Goal: Navigation & Orientation: Find specific page/section

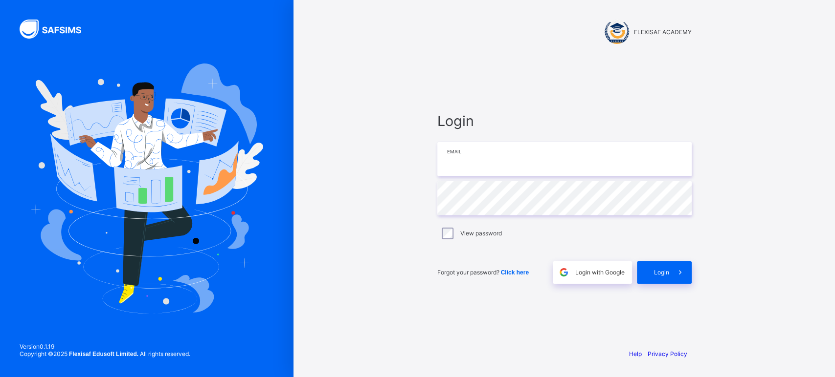
type input "**********"
click at [669, 275] on span at bounding box center [680, 273] width 22 height 22
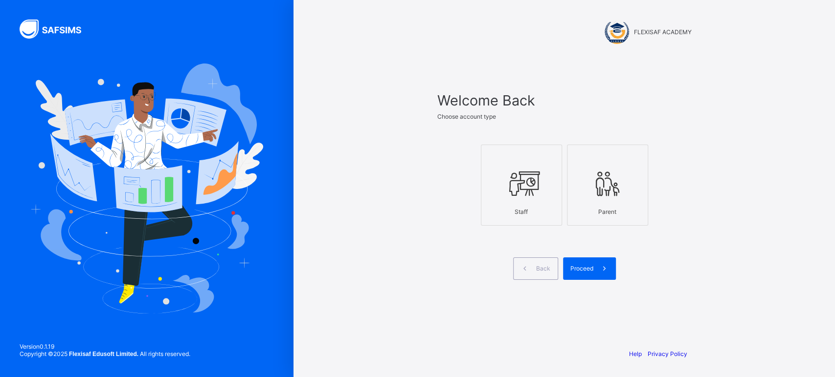
click at [528, 163] on div at bounding box center [521, 157] width 70 height 15
click at [594, 268] on span at bounding box center [604, 269] width 22 height 22
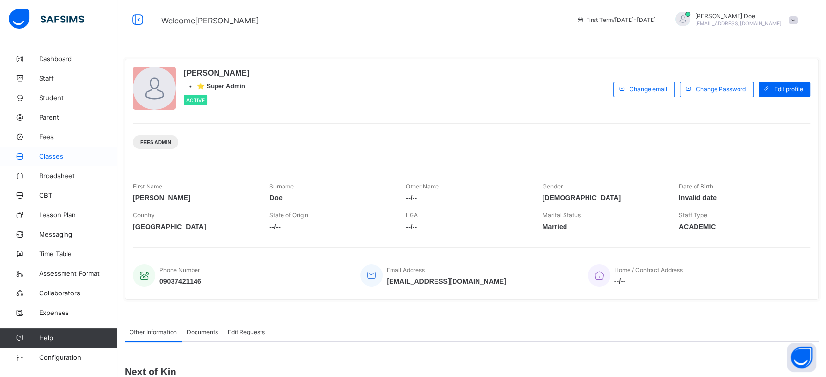
click at [54, 157] on span "Classes" at bounding box center [78, 157] width 78 height 8
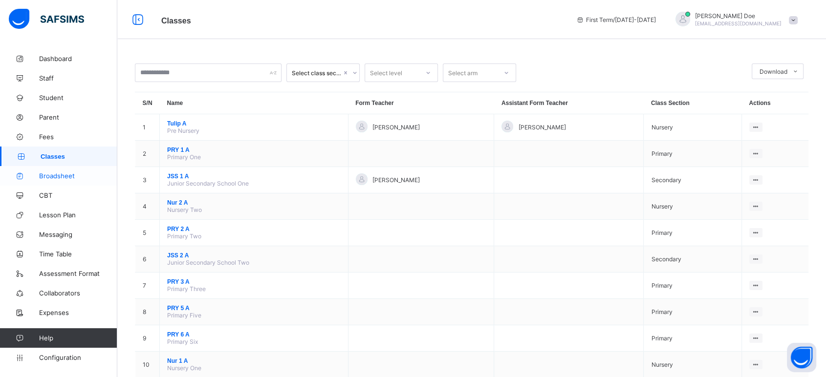
click at [58, 178] on span "Broadsheet" at bounding box center [78, 176] width 78 height 8
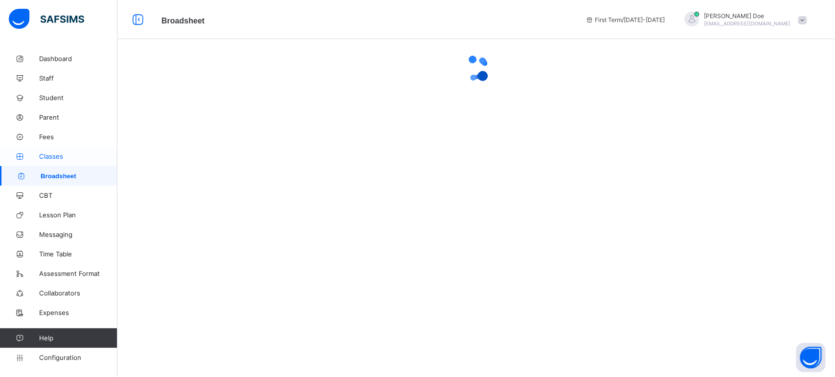
click at [51, 160] on link "Classes" at bounding box center [58, 157] width 117 height 20
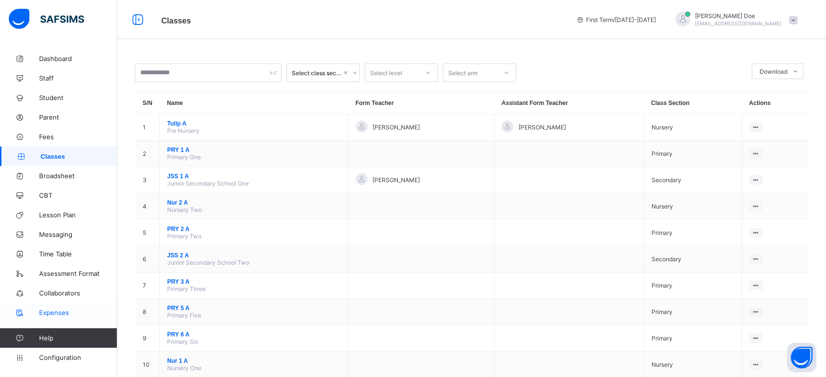
click at [59, 316] on span "Expenses" at bounding box center [78, 313] width 78 height 8
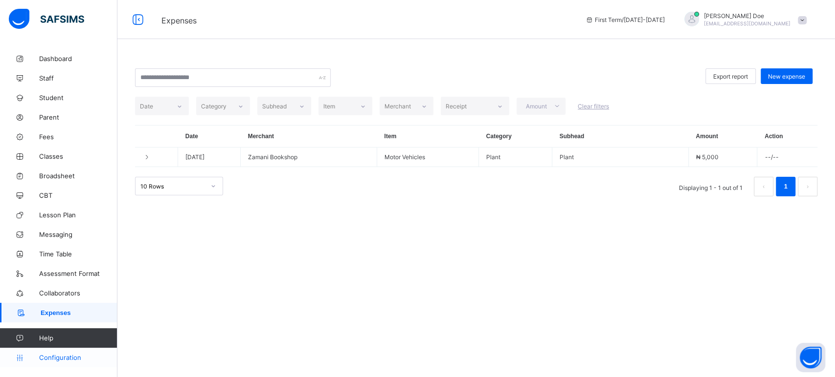
click at [71, 358] on span "Configuration" at bounding box center [78, 358] width 78 height 8
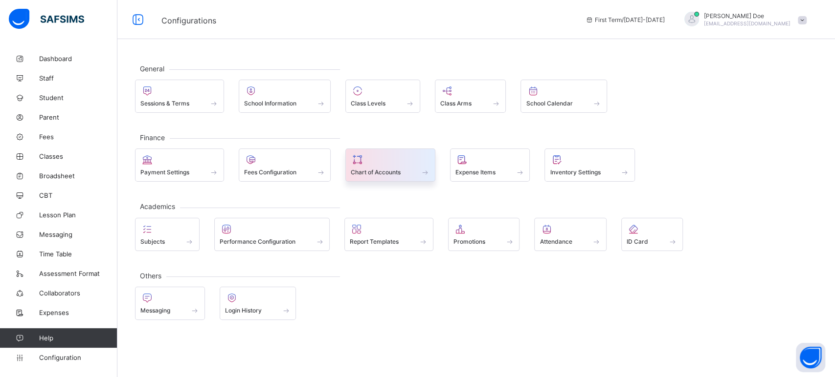
click at [386, 169] on span "Chart of Accounts" at bounding box center [376, 172] width 50 height 7
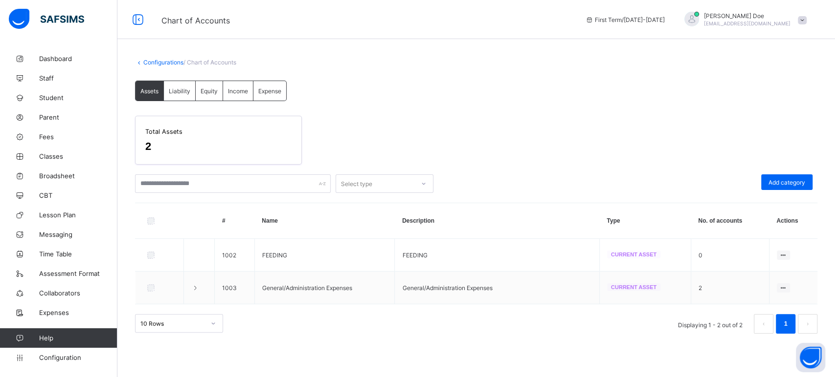
click at [283, 94] on div "Expense" at bounding box center [269, 91] width 33 height 20
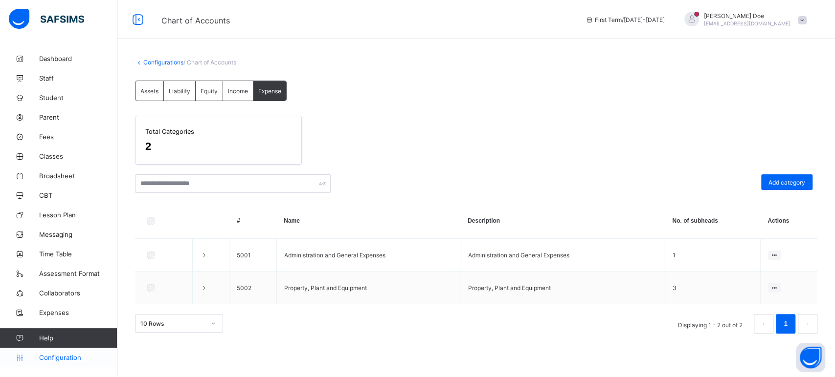
click at [57, 358] on span "Configuration" at bounding box center [78, 358] width 78 height 8
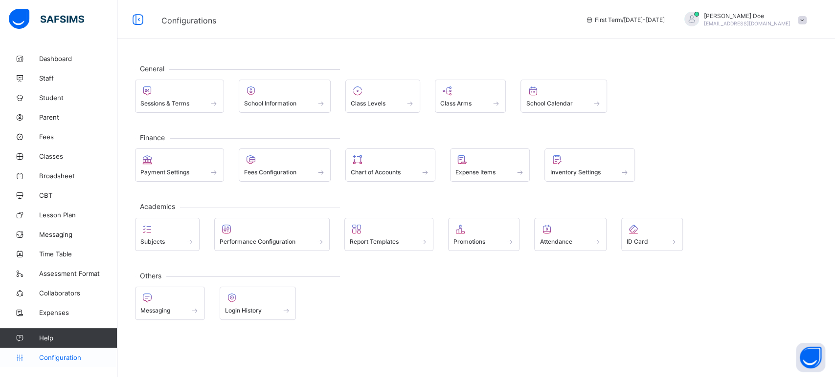
click at [62, 358] on span "Configuration" at bounding box center [78, 358] width 78 height 8
click at [378, 167] on span at bounding box center [390, 167] width 79 height 2
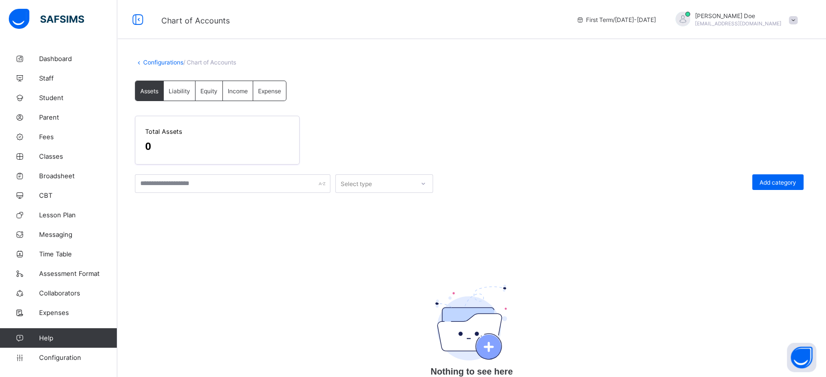
click at [177, 93] on span "Liability" at bounding box center [180, 91] width 22 height 7
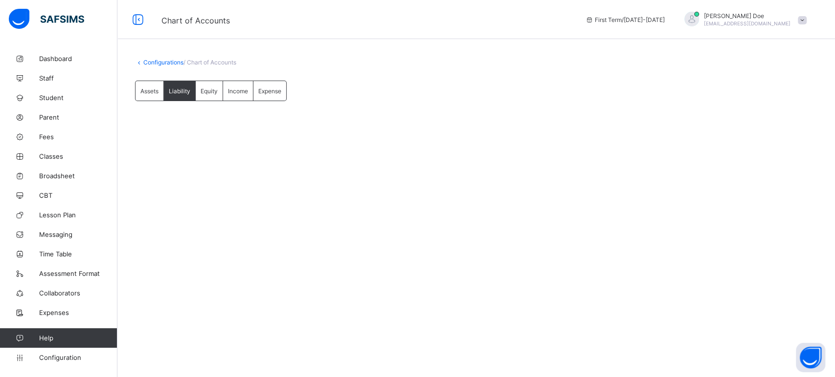
click at [159, 89] on div "Assets" at bounding box center [149, 91] width 28 height 20
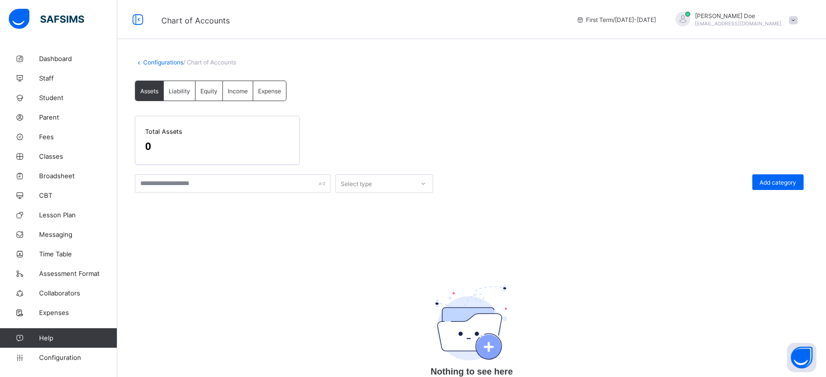
click at [207, 90] on span "Equity" at bounding box center [208, 91] width 17 height 7
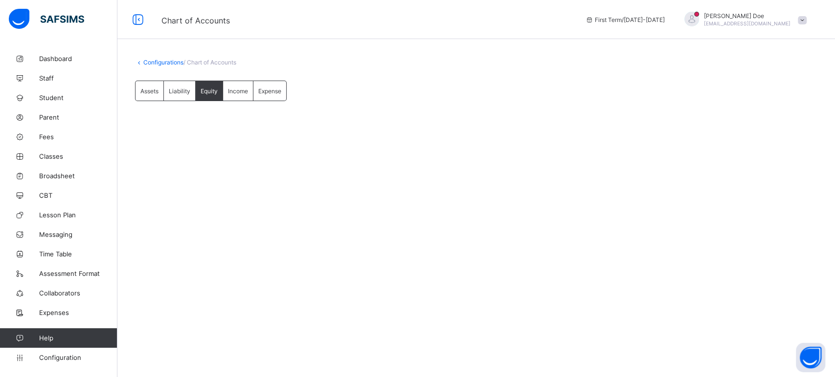
click at [270, 93] on span "Expense" at bounding box center [269, 91] width 23 height 7
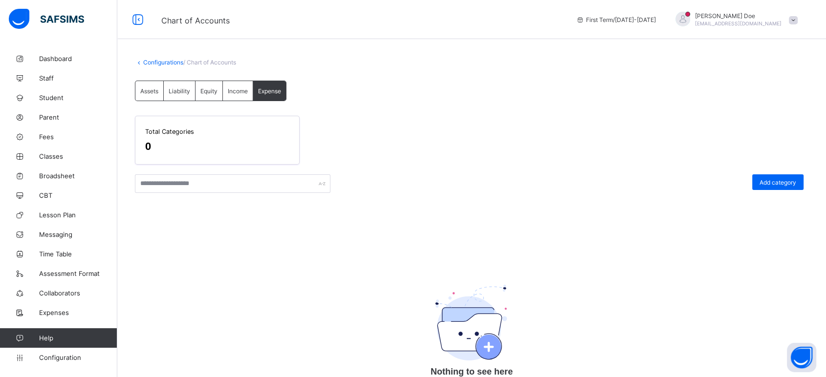
click at [238, 92] on span "Income" at bounding box center [238, 91] width 20 height 7
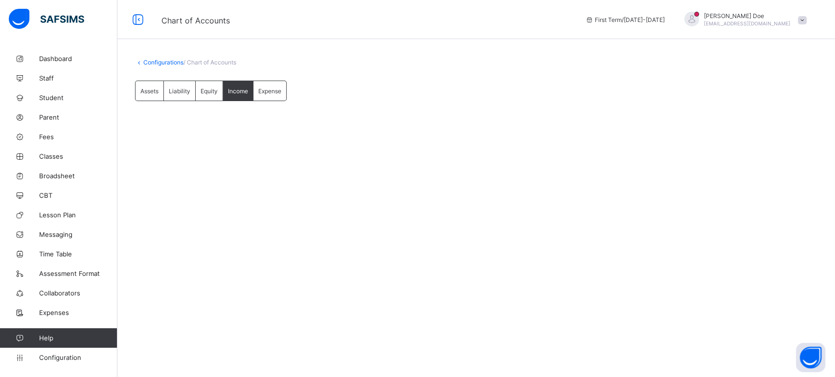
click at [143, 86] on div "Assets" at bounding box center [149, 91] width 28 height 20
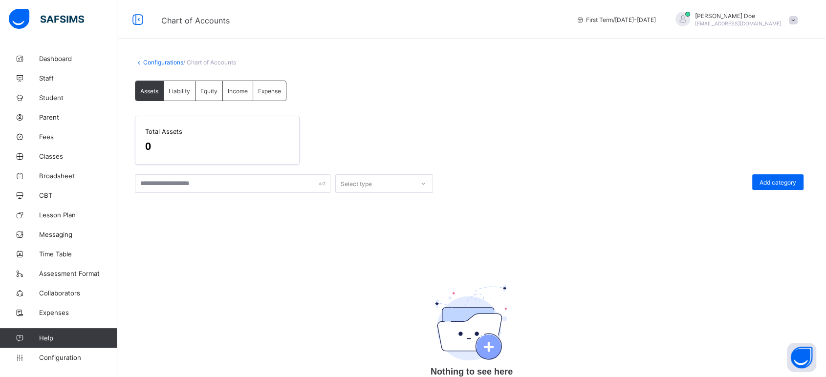
scroll to position [16, 0]
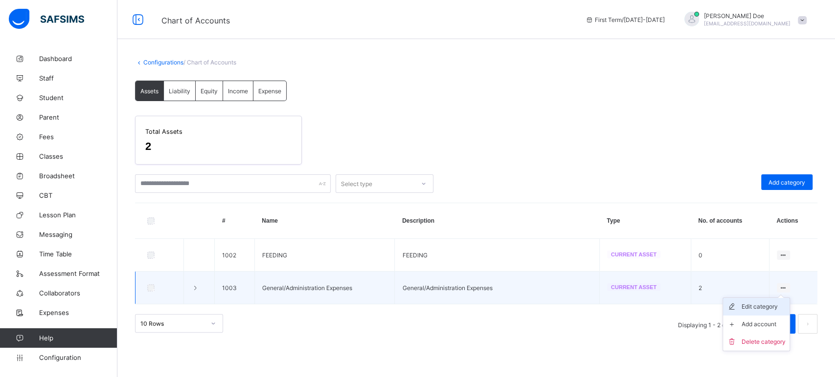
click at [753, 310] on div "Edit category" at bounding box center [763, 307] width 44 height 10
type input "**********"
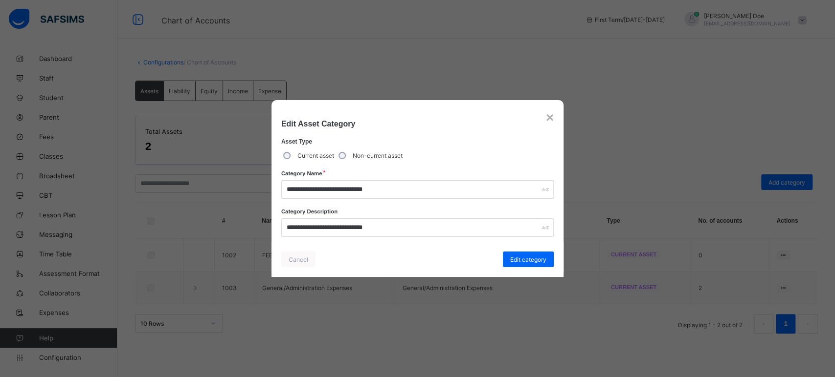
drag, startPoint x: 548, startPoint y: 117, endPoint x: 555, endPoint y: 123, distance: 9.0
click at [549, 117] on div "×" at bounding box center [550, 118] width 8 height 16
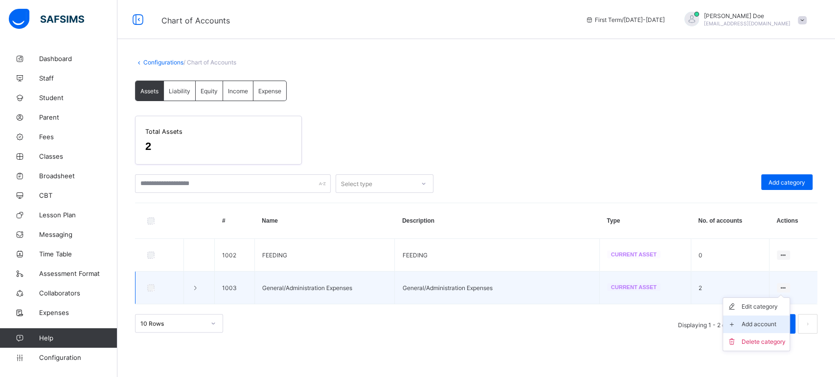
click at [767, 324] on div "Add account" at bounding box center [763, 325] width 44 height 10
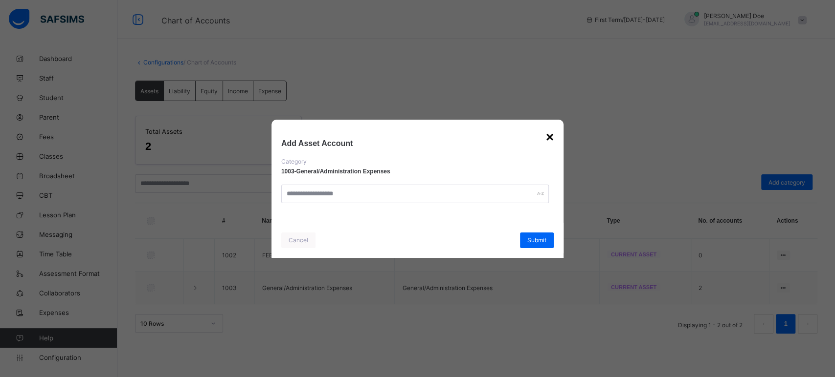
click at [551, 141] on div "×" at bounding box center [550, 138] width 8 height 16
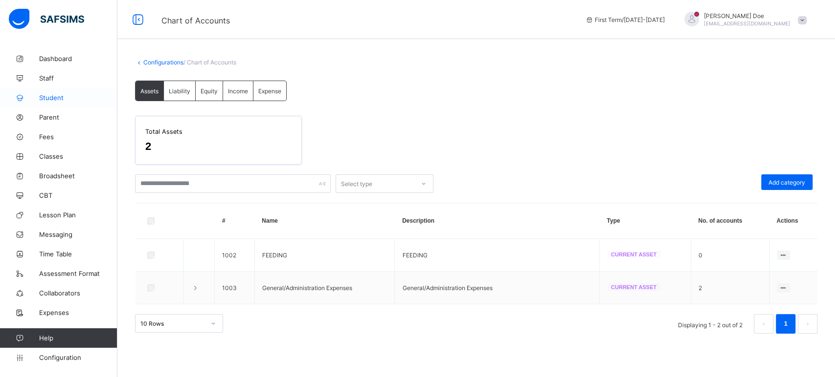
click at [54, 97] on span "Student" at bounding box center [78, 98] width 78 height 8
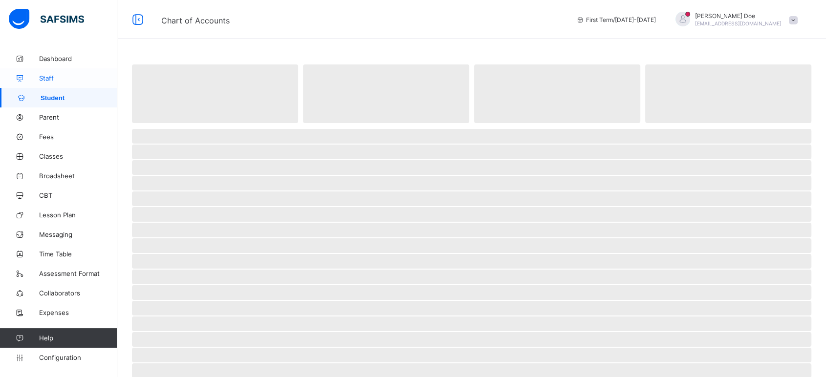
click at [50, 75] on span "Staff" at bounding box center [78, 78] width 78 height 8
click at [66, 58] on span "Dashboard" at bounding box center [78, 59] width 78 height 8
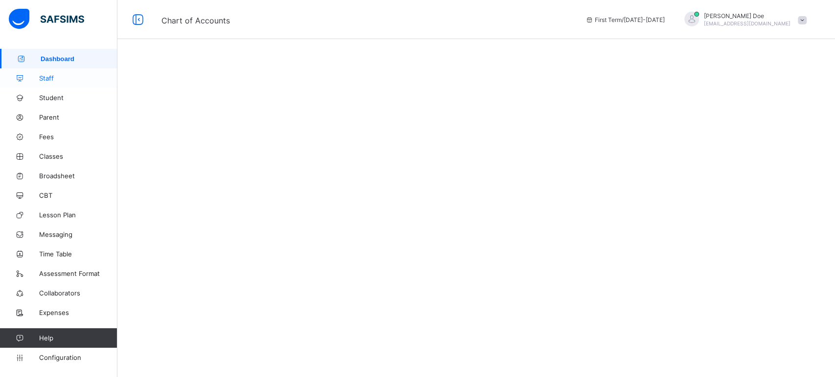
click at [55, 75] on span "Staff" at bounding box center [78, 78] width 78 height 8
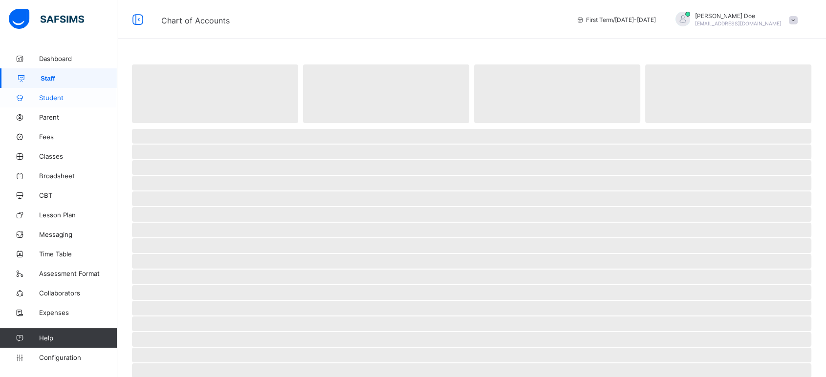
click at [49, 96] on span "Student" at bounding box center [78, 98] width 78 height 8
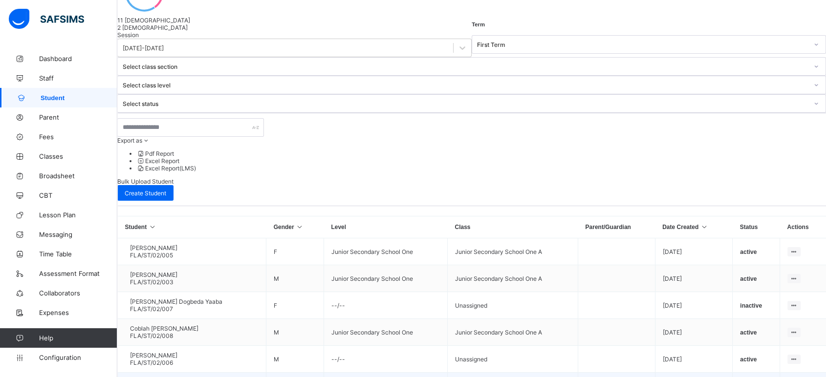
scroll to position [178, 0]
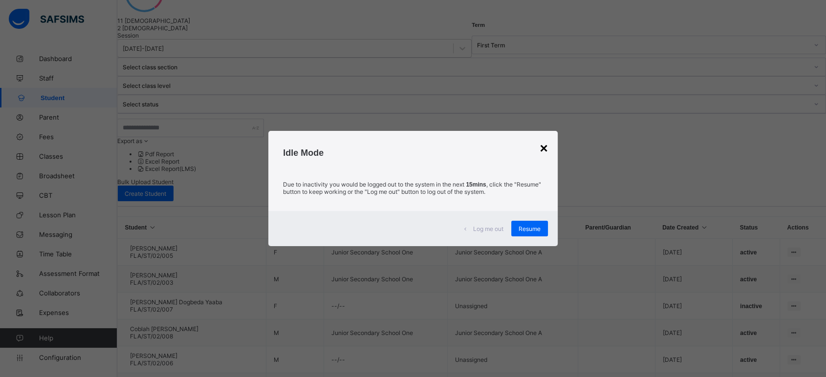
click at [544, 149] on div "×" at bounding box center [544, 149] width 8 height 16
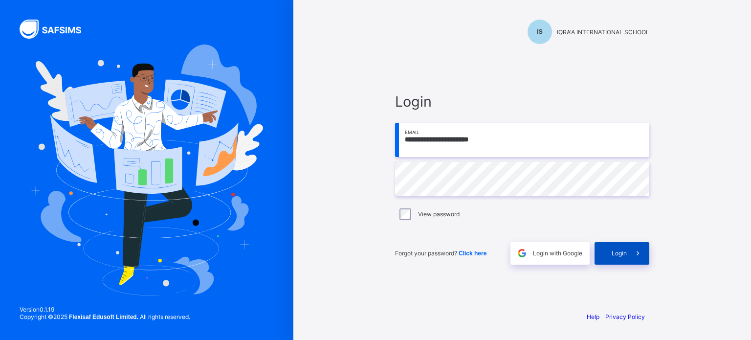
click at [632, 258] on span at bounding box center [638, 253] width 22 height 22
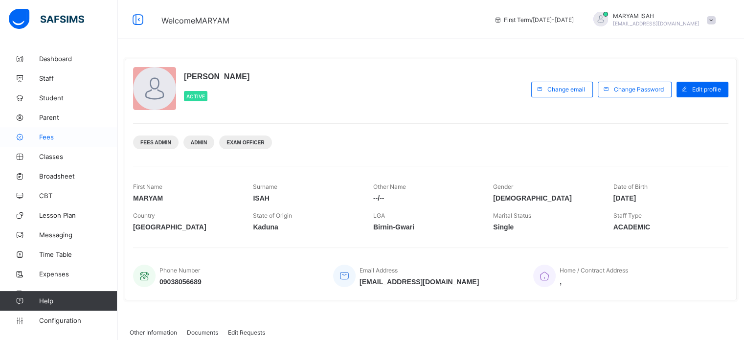
click at [50, 136] on span "Fees" at bounding box center [78, 137] width 78 height 8
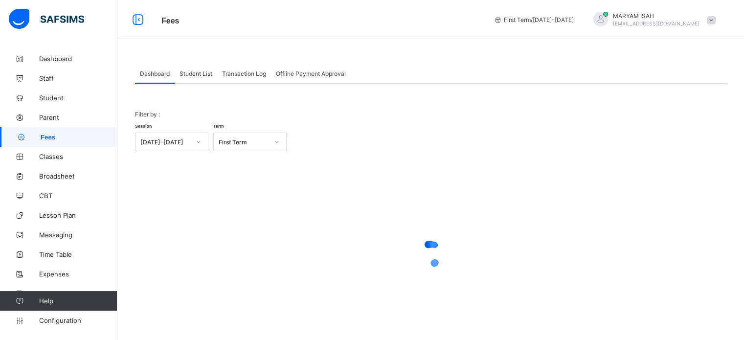
click at [204, 74] on span "Student List" at bounding box center [195, 73] width 33 height 7
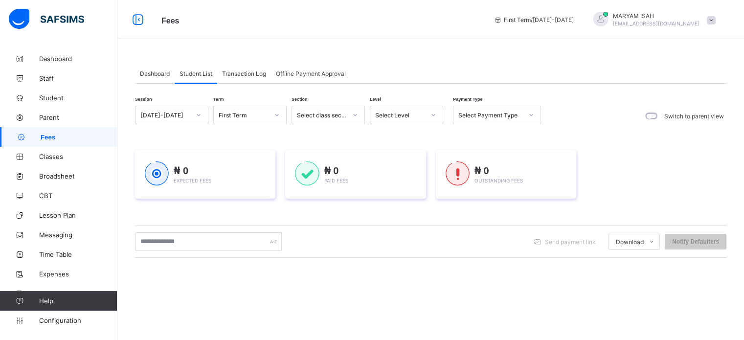
click at [199, 69] on div "Student List" at bounding box center [196, 74] width 43 height 20
click at [150, 72] on span "Dashboard" at bounding box center [155, 73] width 30 height 7
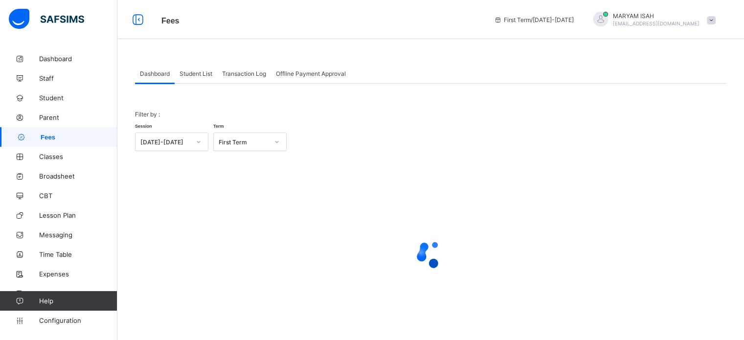
click at [196, 76] on span "Student List" at bounding box center [195, 73] width 33 height 7
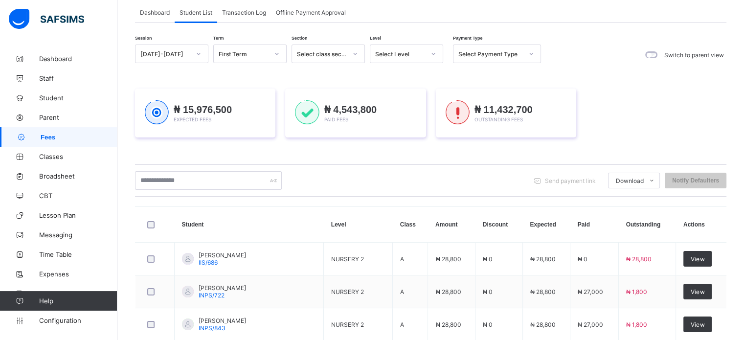
scroll to position [55, 0]
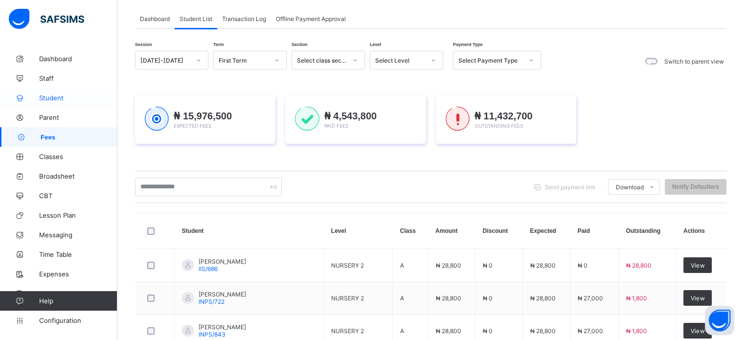
drag, startPoint x: 57, startPoint y: 97, endPoint x: 66, endPoint y: 99, distance: 8.5
click at [57, 97] on span "Student" at bounding box center [78, 98] width 78 height 8
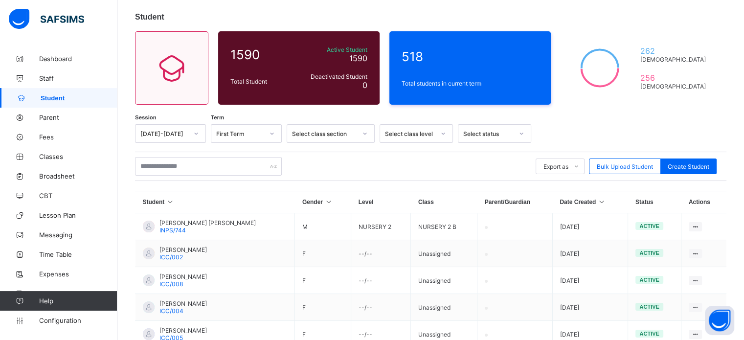
scroll to position [9, 0]
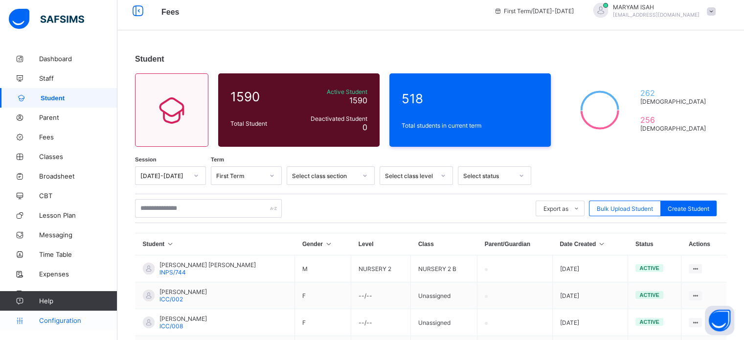
click at [65, 319] on span "Configuration" at bounding box center [78, 320] width 78 height 8
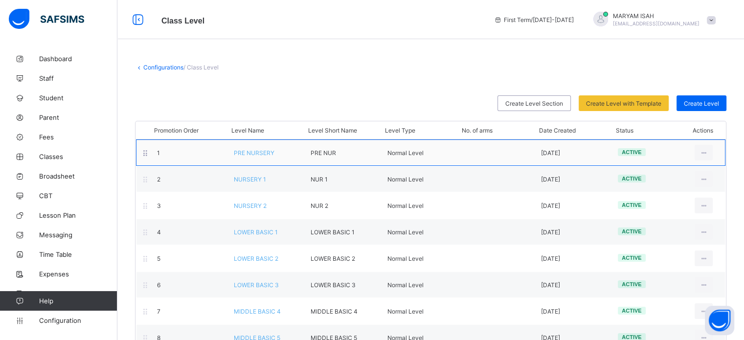
click at [258, 156] on div "1 PRE NURSERY PRE NUR Normal Level [DATE] active View Class Level Edit Class Le…" at bounding box center [430, 152] width 589 height 26
click at [677, 177] on div "View Class Level" at bounding box center [676, 175] width 64 height 10
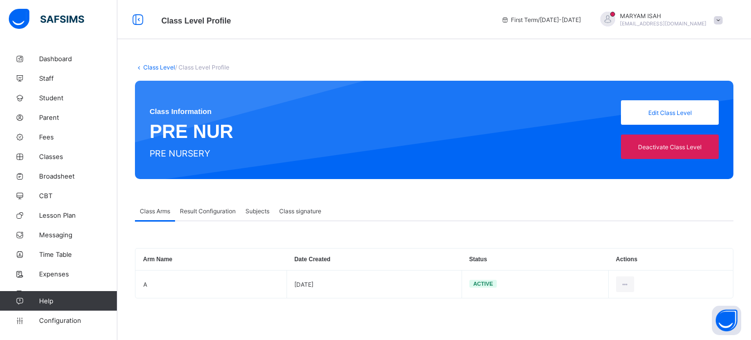
click at [299, 213] on span "Class signature" at bounding box center [300, 210] width 42 height 7
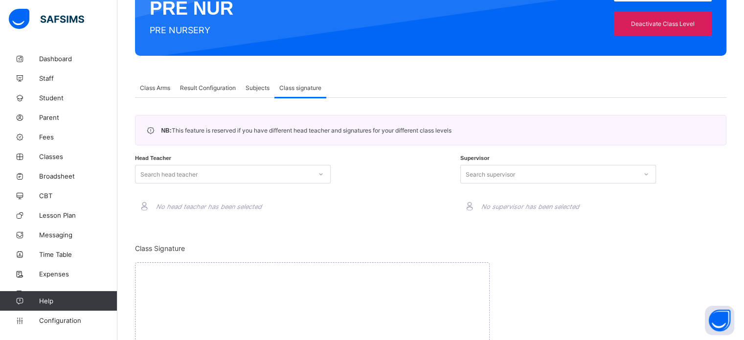
scroll to position [147, 0]
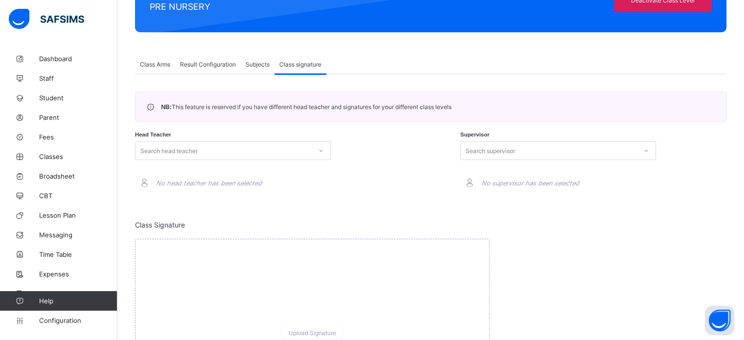
click at [290, 151] on div "Search head teacher" at bounding box center [223, 151] width 176 height 14
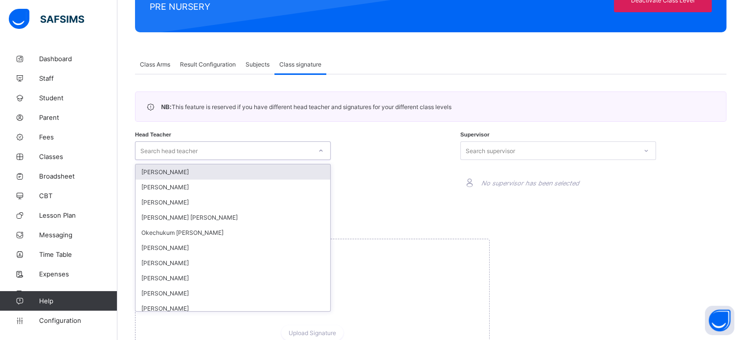
click at [252, 176] on div "Aisha Musa" at bounding box center [232, 171] width 195 height 15
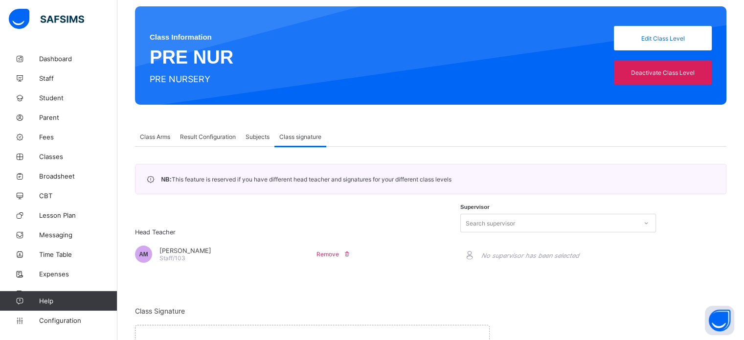
scroll to position [0, 0]
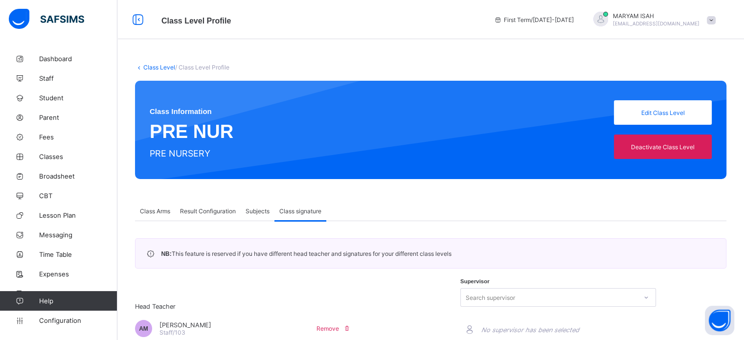
click at [154, 66] on link "Class Level" at bounding box center [159, 67] width 32 height 7
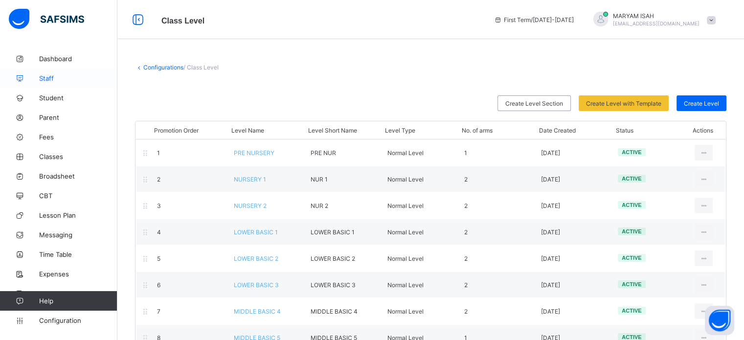
click at [51, 76] on span "Staff" at bounding box center [78, 78] width 78 height 8
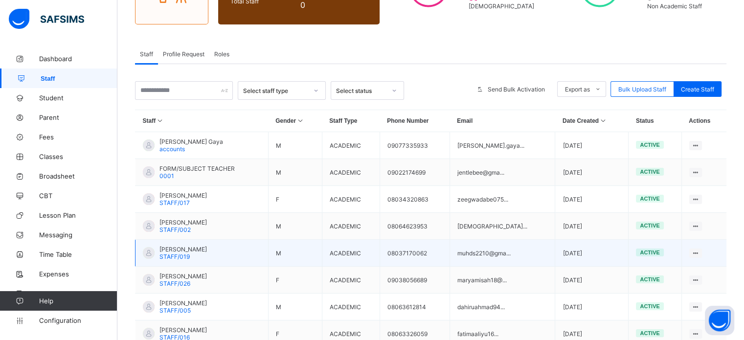
scroll to position [147, 0]
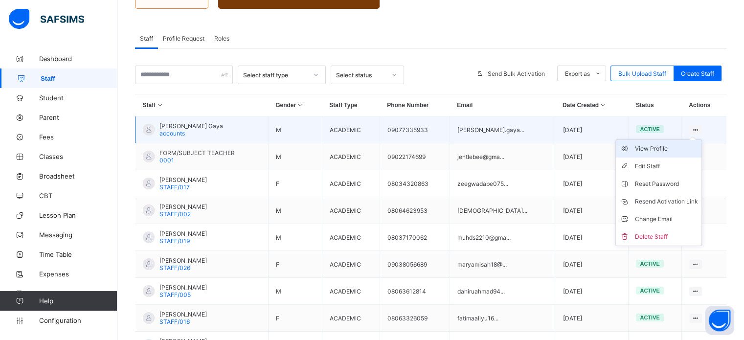
click at [645, 150] on div "View Profile" at bounding box center [665, 149] width 63 height 10
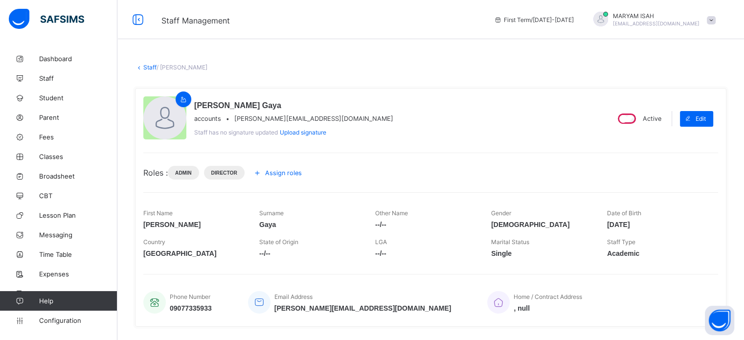
click at [146, 64] on link "Staff" at bounding box center [149, 67] width 13 height 7
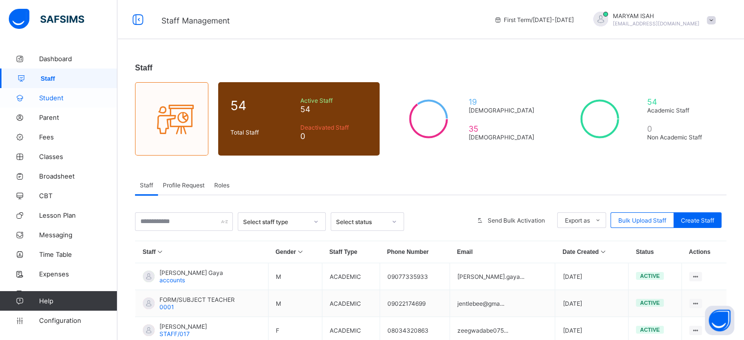
click at [53, 97] on span "Student" at bounding box center [78, 98] width 78 height 8
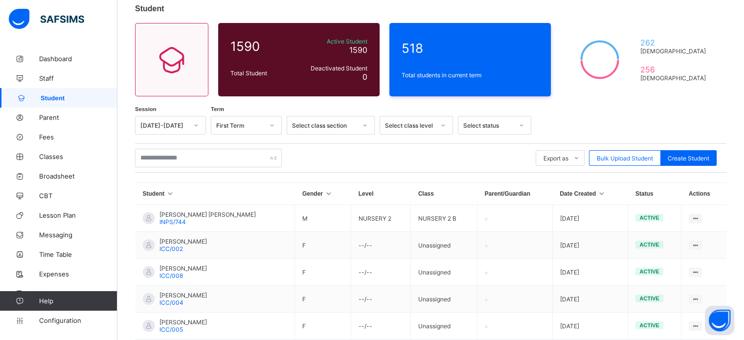
scroll to position [49, 0]
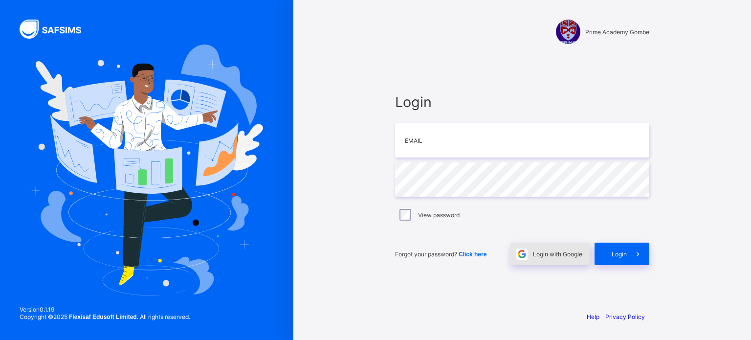
click at [561, 255] on span "Login with Google" at bounding box center [557, 253] width 49 height 7
